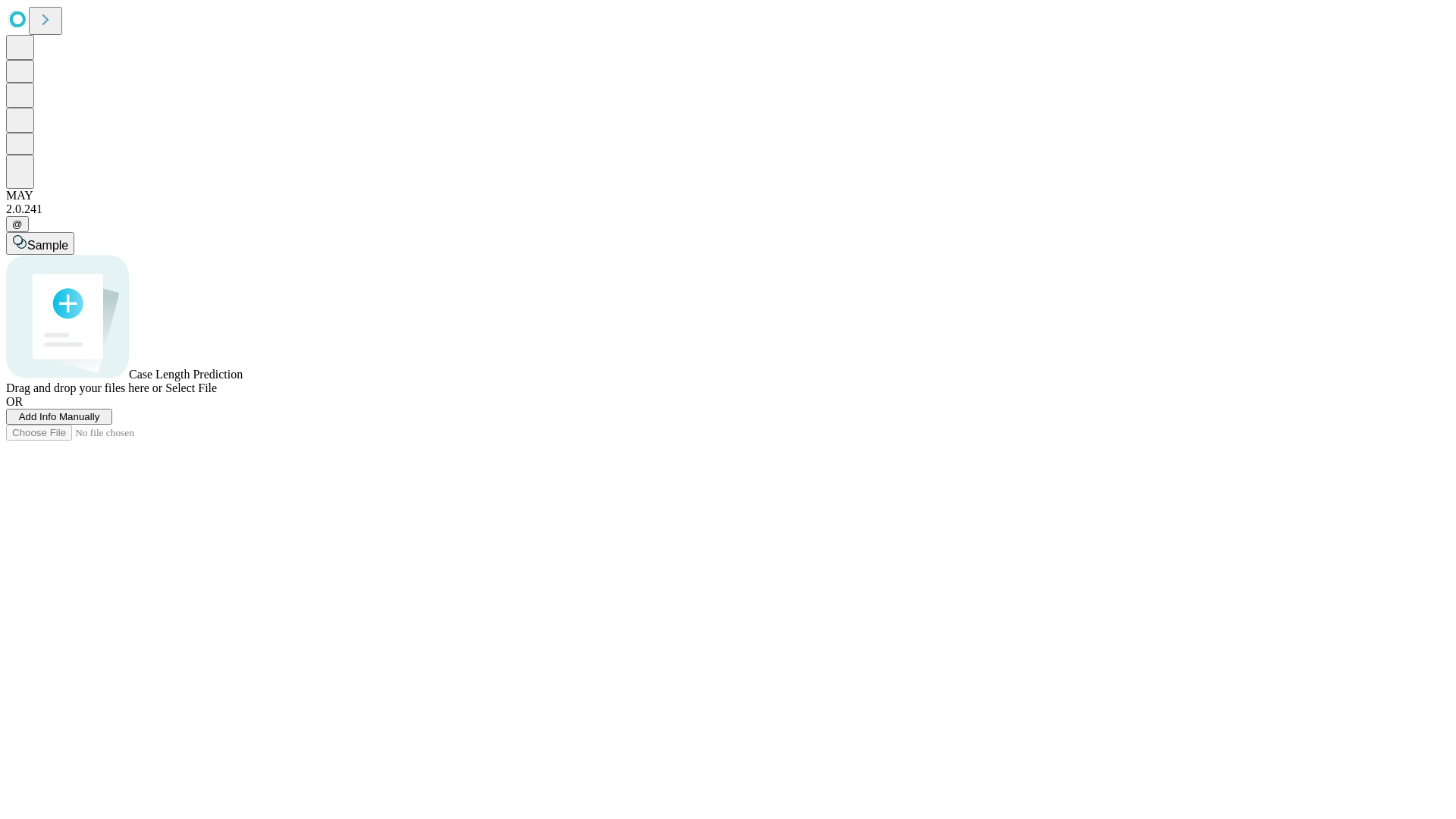
click at [100, 423] on span "Add Info Manually" at bounding box center [59, 417] width 81 height 12
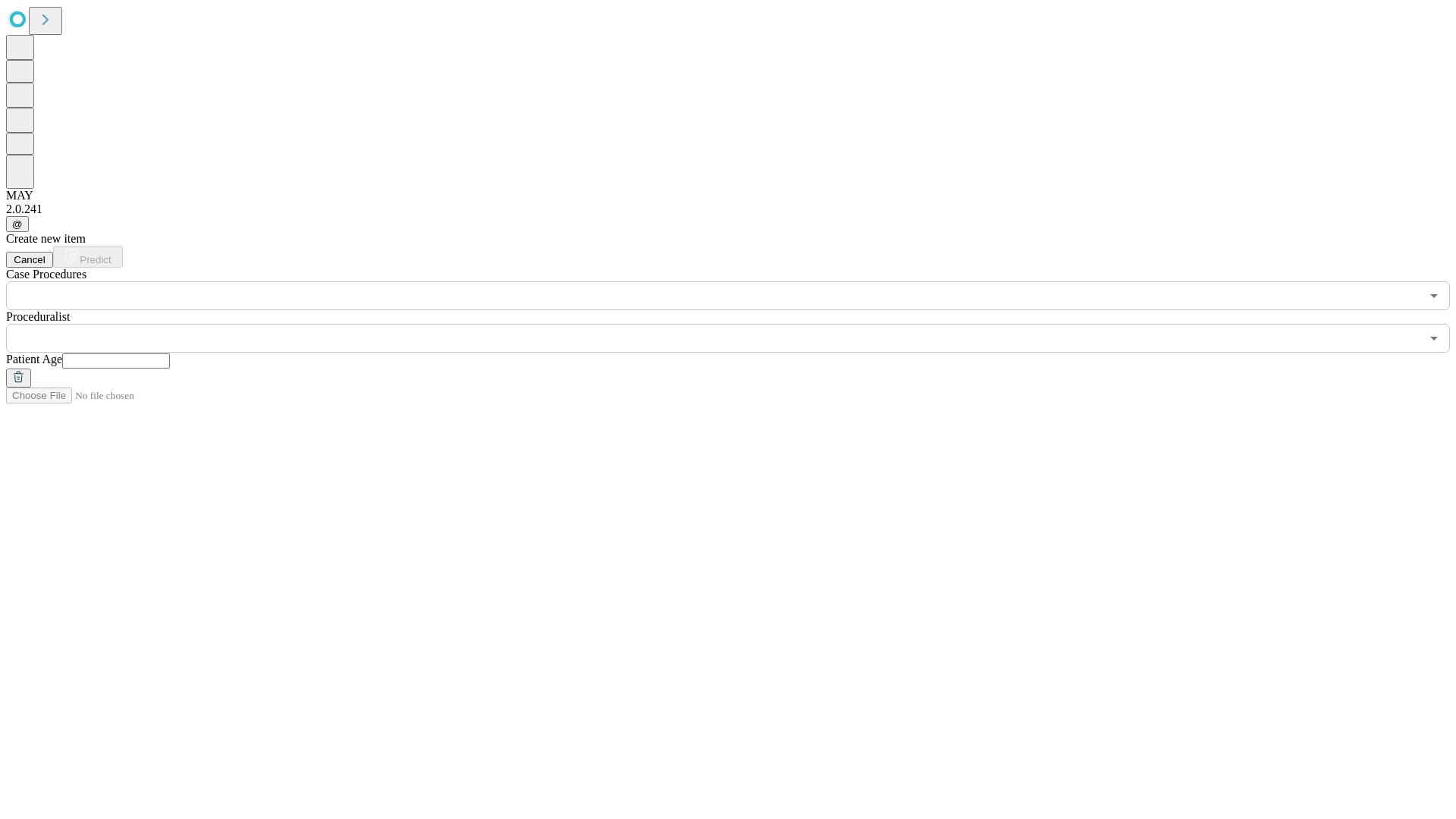
click at [170, 353] on input "text" at bounding box center [116, 360] width 108 height 15
type input "**"
click at [739, 324] on input "text" at bounding box center [714, 338] width 1415 height 29
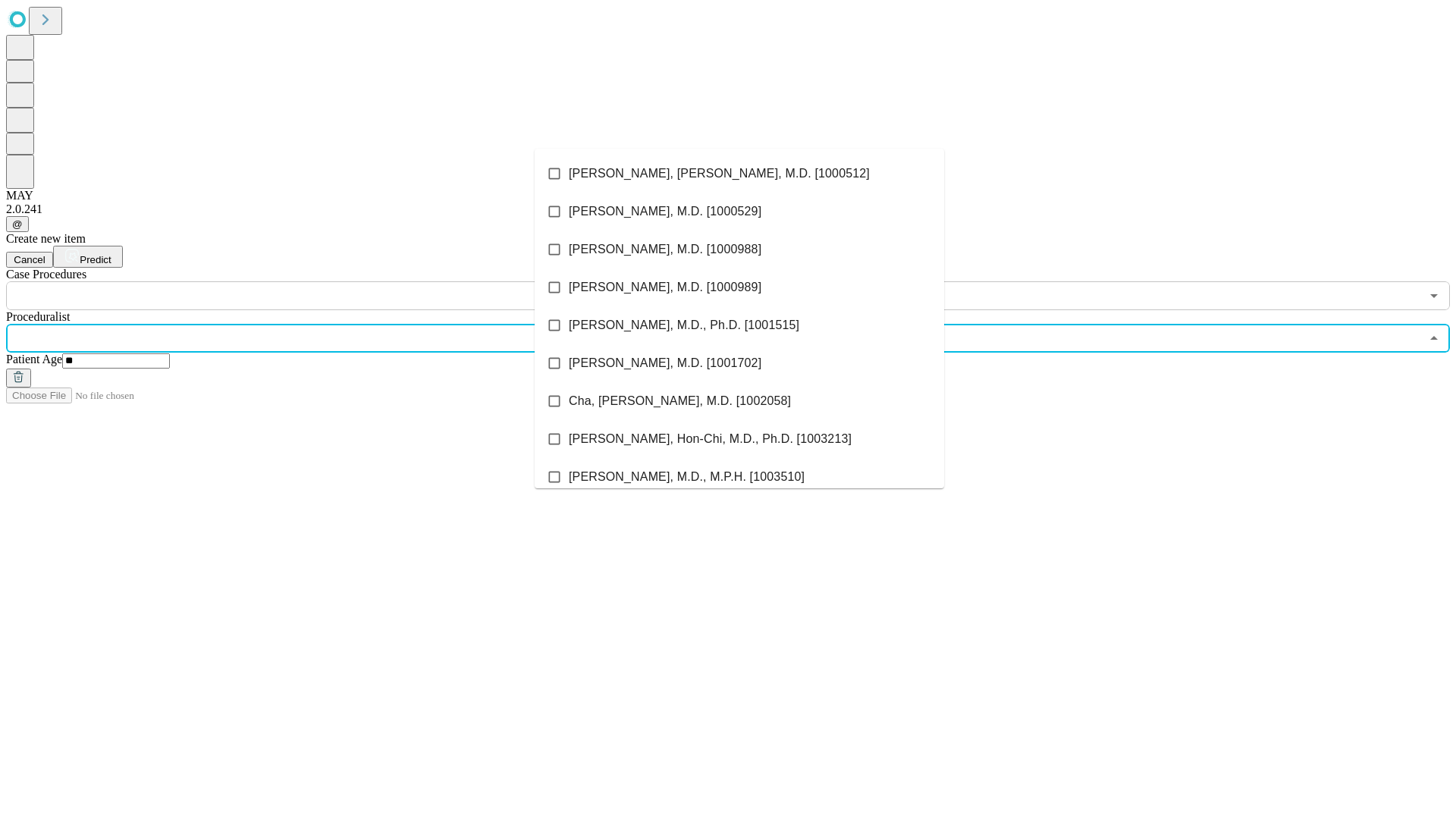
click at [739, 174] on li "[PERSON_NAME], [PERSON_NAME], M.D. [1000512]" at bounding box center [739, 173] width 409 height 38
click at [318, 282] on input "text" at bounding box center [714, 296] width 1415 height 29
